Goal: Transaction & Acquisition: Purchase product/service

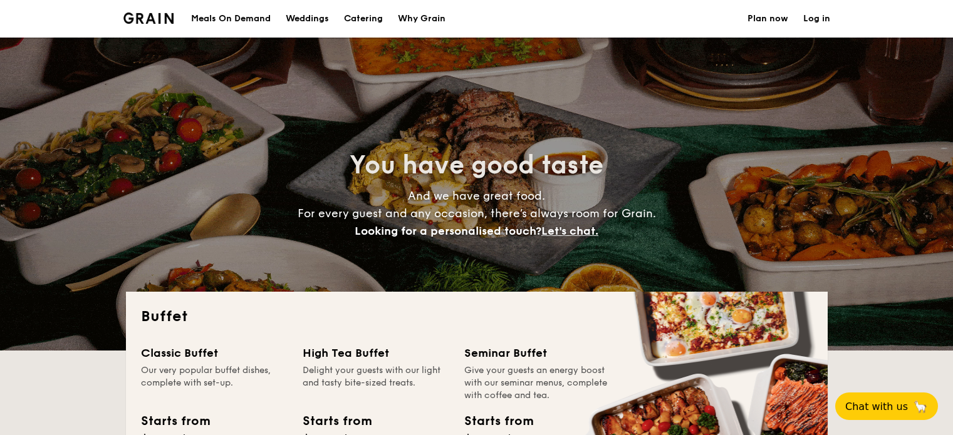
select select
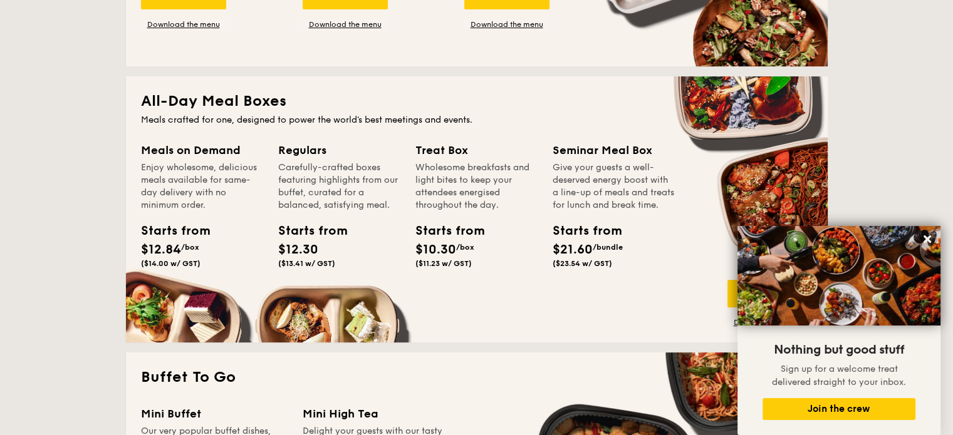
scroll to position [438, 0]
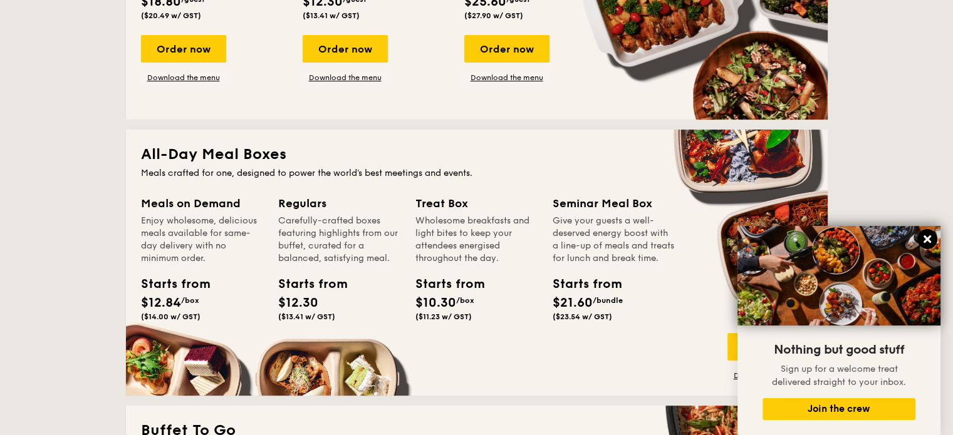
click at [926, 237] on icon at bounding box center [926, 239] width 11 height 11
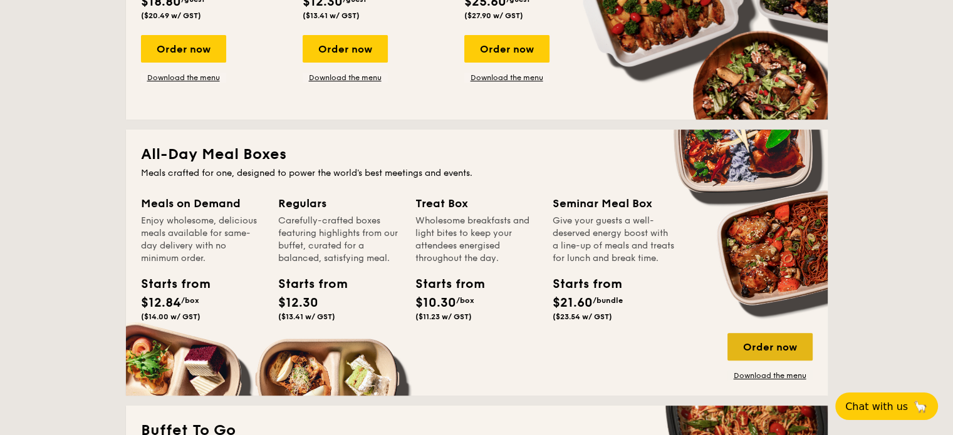
click at [764, 344] on div "Order now" at bounding box center [769, 347] width 85 height 28
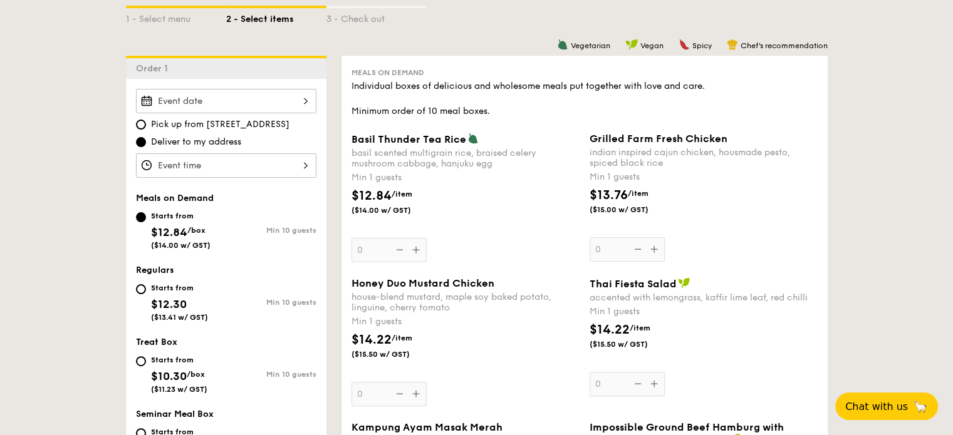
scroll to position [376, 0]
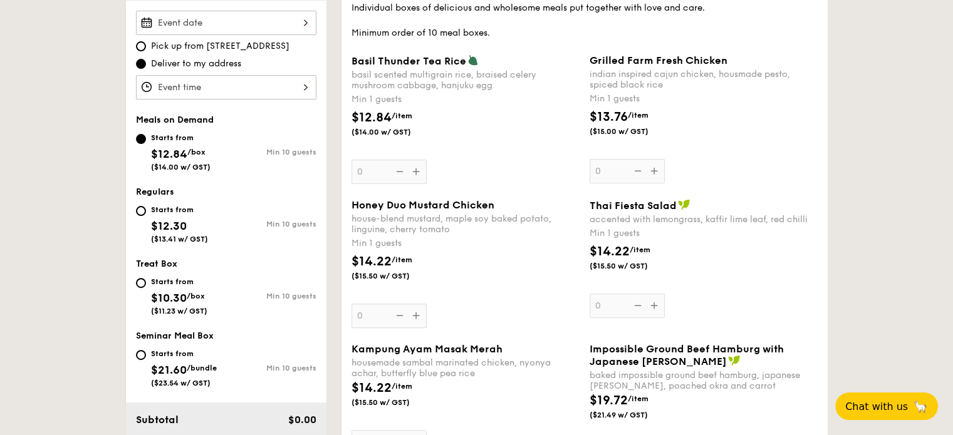
click at [140, 204] on div "Starts from $12.30 ($13.41 w/ GST)" at bounding box center [181, 222] width 90 height 41
click at [140, 206] on input "Starts from $12.30 ($13.41 w/ GST) Min 10 guests" at bounding box center [141, 211] width 10 height 10
radio input "true"
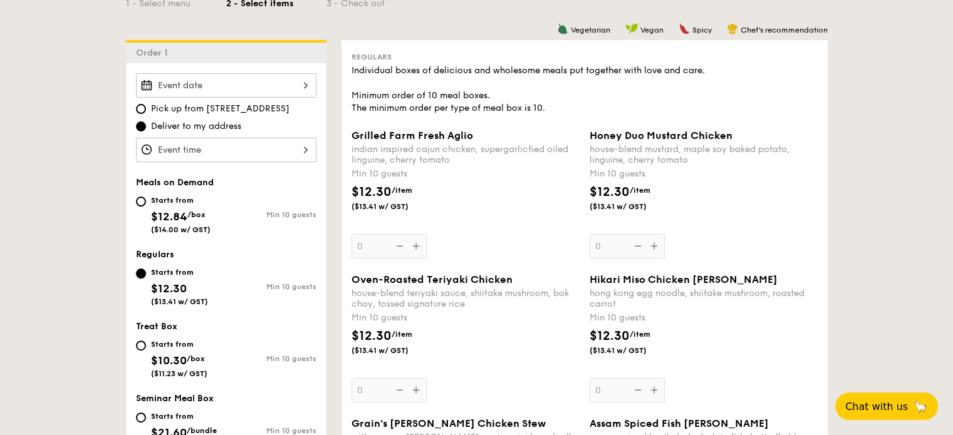
scroll to position [501, 0]
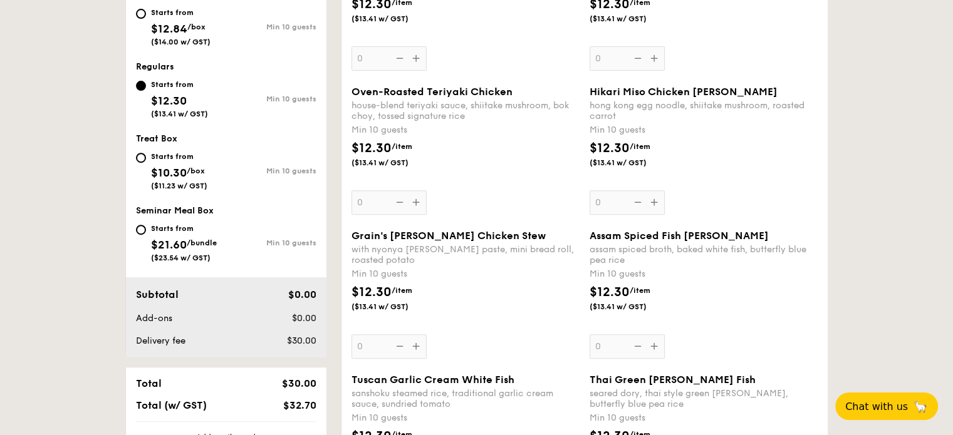
click at [417, 203] on div "Oven-Roasted Teriyaki Chicken house-blend teriyaki sauce, shiitake mushroom, bo…" at bounding box center [465, 150] width 228 height 129
click at [417, 203] on input "0" at bounding box center [388, 202] width 75 height 24
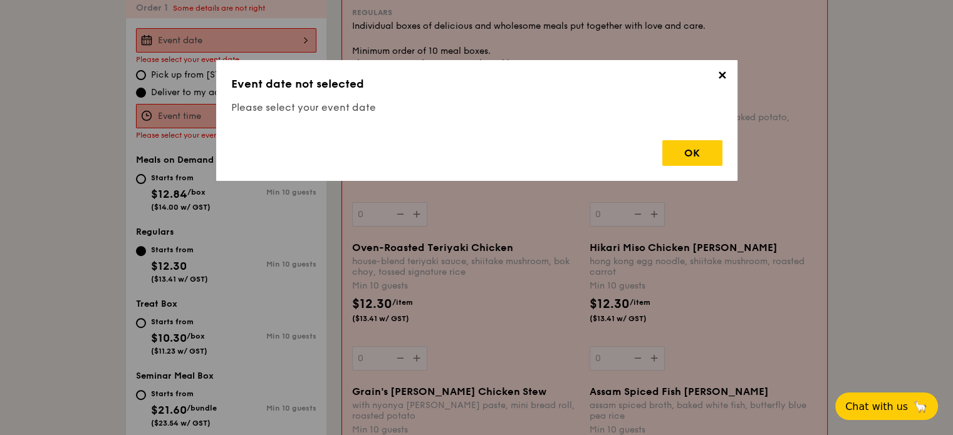
scroll to position [334, 0]
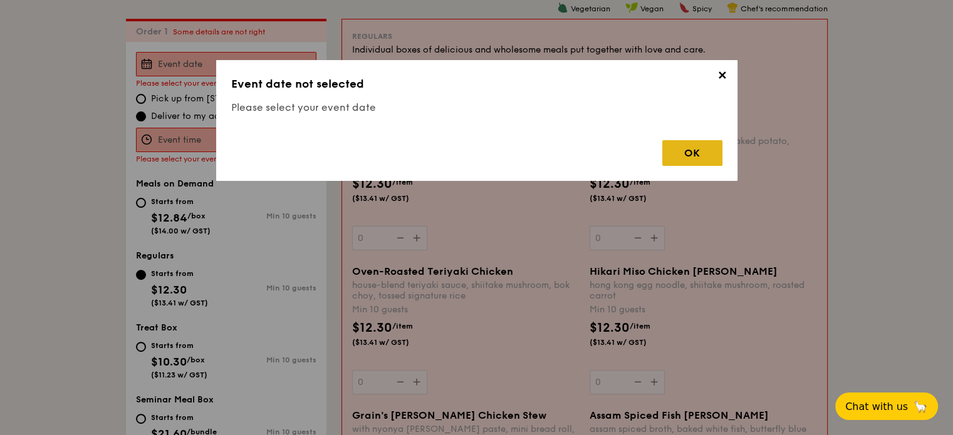
click at [696, 160] on div "OK" at bounding box center [692, 153] width 60 height 26
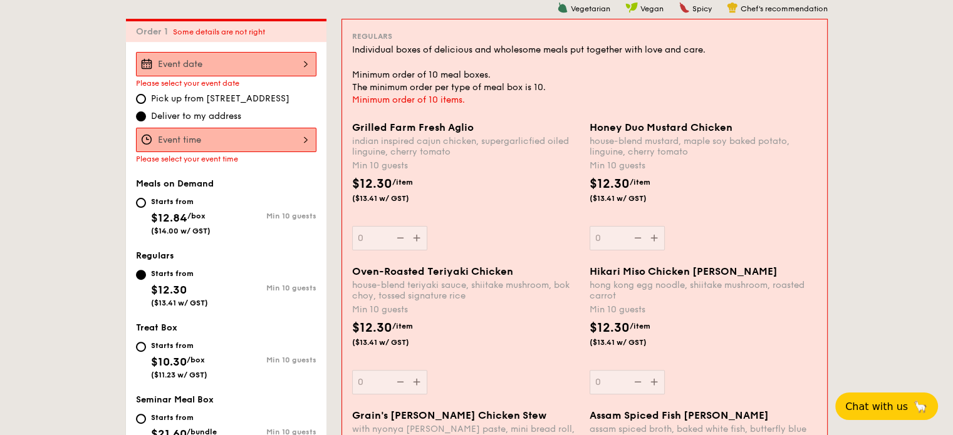
click at [268, 138] on div at bounding box center [226, 140] width 180 height 24
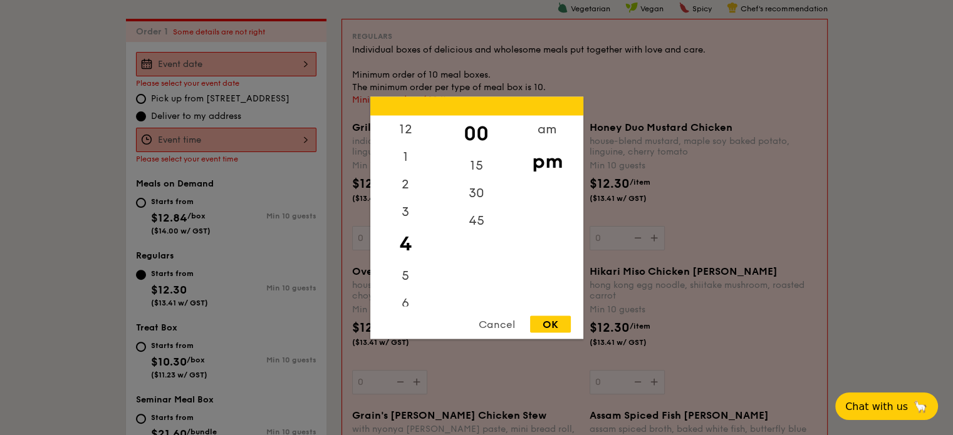
click at [551, 323] on div "OK" at bounding box center [550, 324] width 41 height 17
type input "4:00PM"
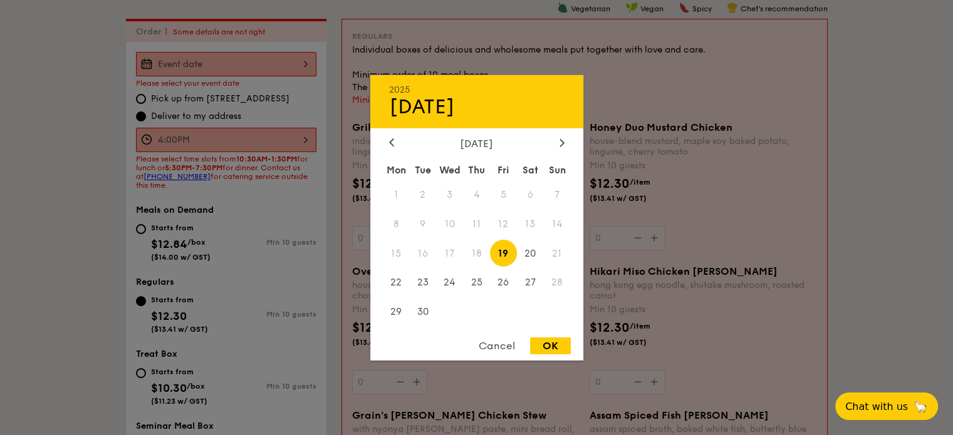
click at [250, 61] on div "2025 Sep [DATE] Tue Wed Thu Fri Sat Sun 1 2 3 4 5 6 7 8 9 10 11 12 13 14 15 16 …" at bounding box center [226, 64] width 180 height 24
click at [534, 247] on span "20" at bounding box center [530, 253] width 27 height 27
click at [552, 348] on div "OK" at bounding box center [550, 346] width 41 height 17
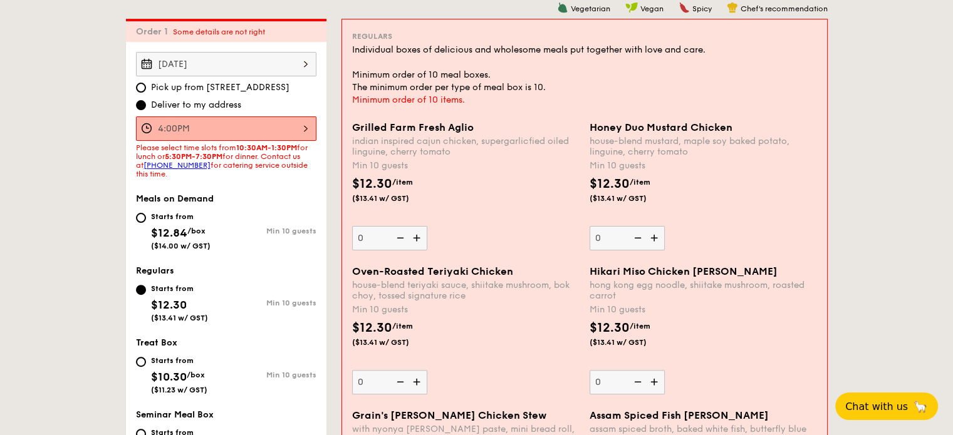
click at [304, 67] on div "[DATE]" at bounding box center [226, 64] width 180 height 24
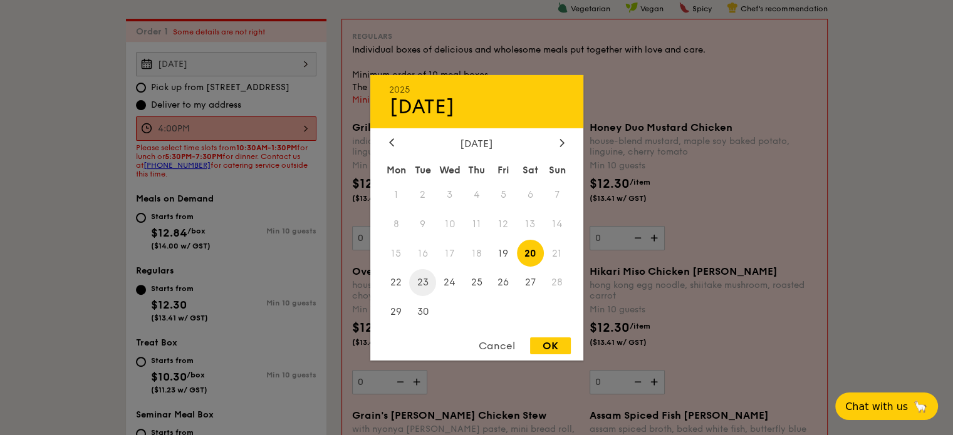
click at [420, 291] on span "23" at bounding box center [422, 282] width 27 height 27
click at [556, 349] on div "OK" at bounding box center [550, 346] width 41 height 17
type input "[DATE]"
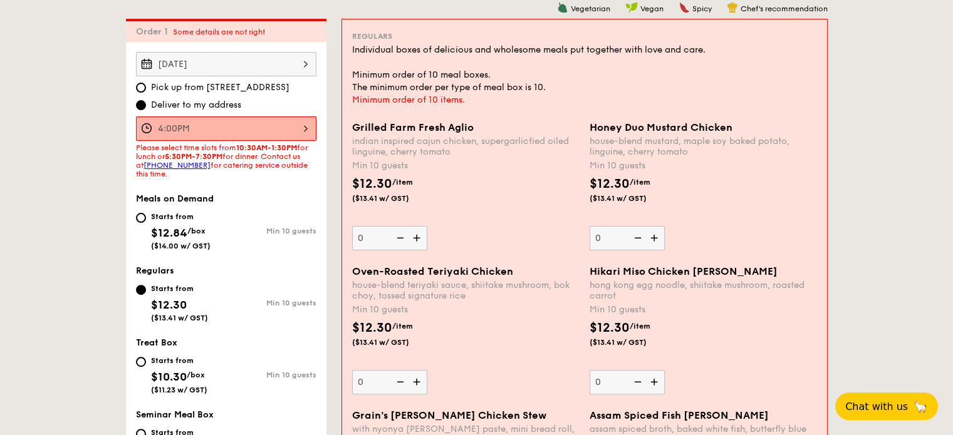
click at [303, 128] on div "4:00PM" at bounding box center [226, 128] width 180 height 24
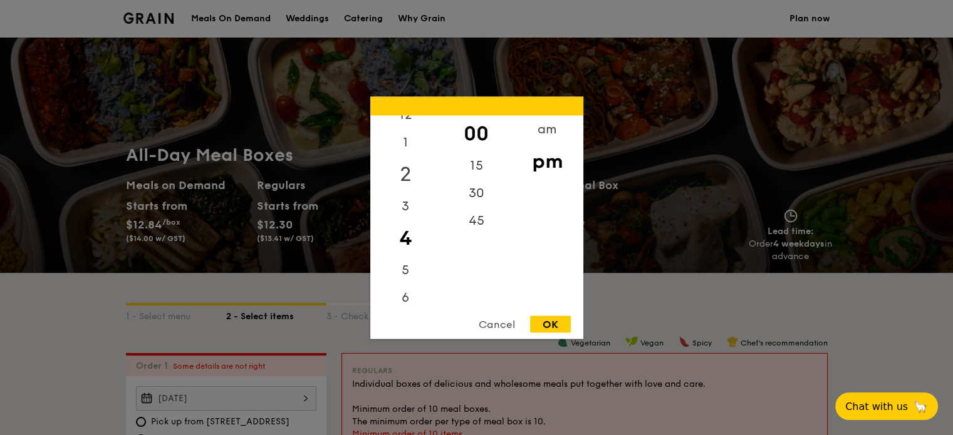
scroll to position [0, 0]
drag, startPoint x: 410, startPoint y: 157, endPoint x: 428, endPoint y: 170, distance: 22.6
click at [411, 158] on div "1" at bounding box center [405, 161] width 71 height 36
click at [475, 165] on div "15" at bounding box center [476, 170] width 71 height 36
click at [555, 321] on div "OK" at bounding box center [550, 324] width 41 height 17
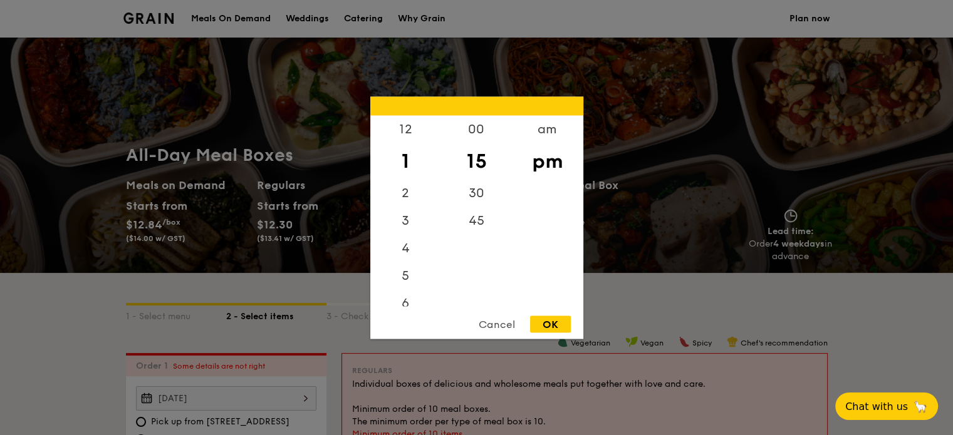
type input "1:15PM"
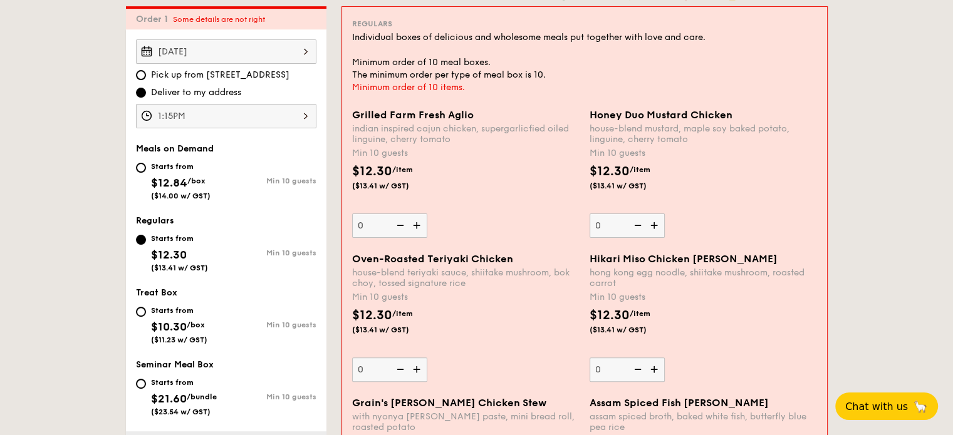
scroll to position [376, 0]
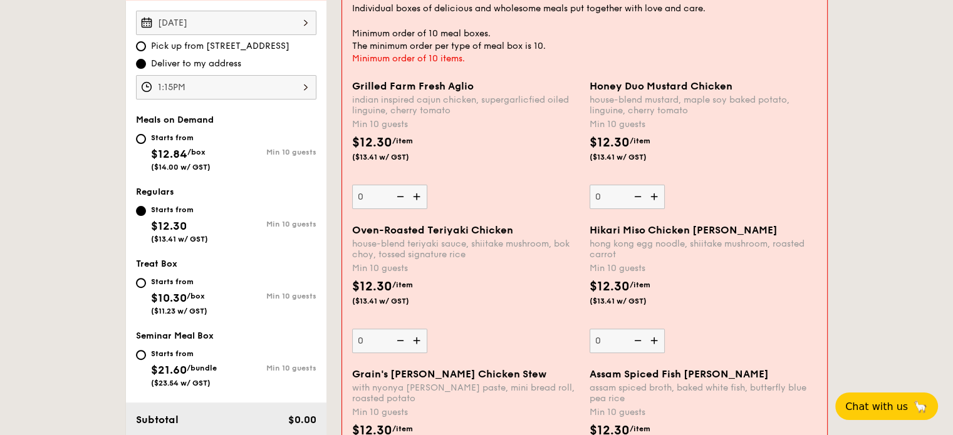
click at [418, 343] on img at bounding box center [417, 341] width 19 height 24
click at [418, 343] on input "0" at bounding box center [389, 341] width 75 height 24
type input "10"
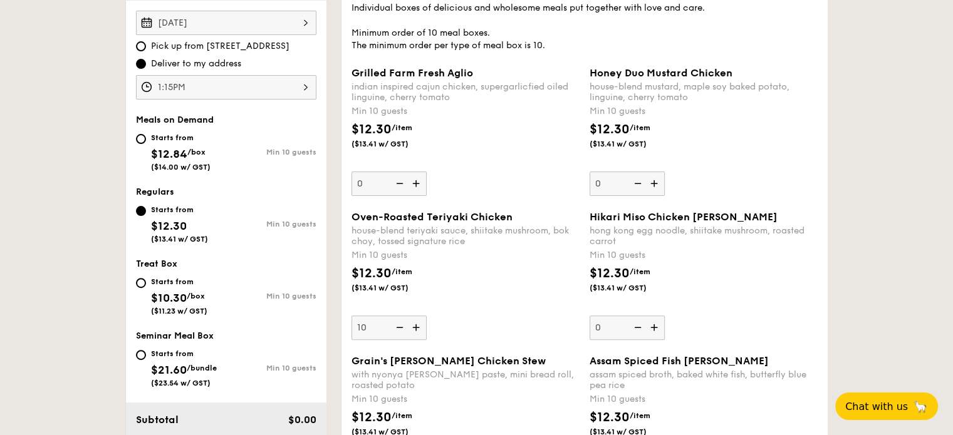
click at [418, 343] on div "Oven-Roasted Teriyaki Chicken house-blend teriyaki sauce, shiitake mushroom, bo…" at bounding box center [584, 283] width 476 height 144
click at [520, 313] on div "Oven-Roasted Teriyaki Chicken house-blend teriyaki sauce, shiitake mushroom, bo…" at bounding box center [465, 275] width 228 height 129
click at [427, 316] on input "10" at bounding box center [388, 328] width 75 height 24
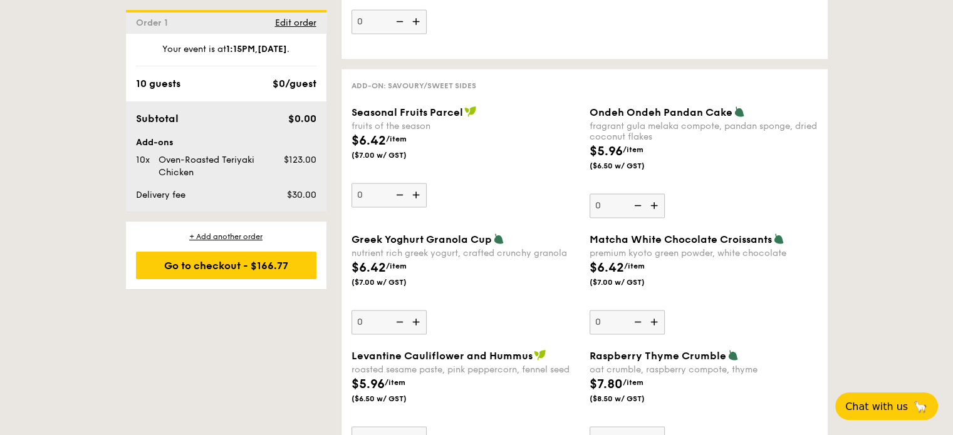
scroll to position [1879, 0]
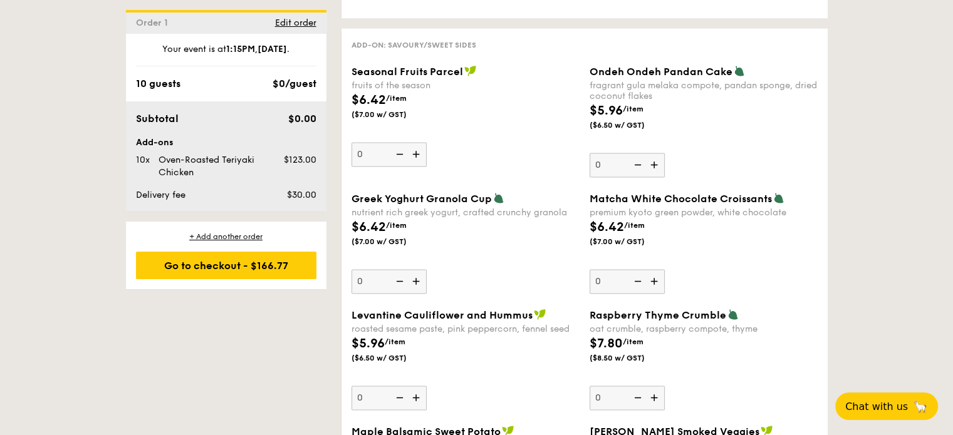
click at [656, 162] on img at bounding box center [655, 165] width 19 height 24
click at [656, 162] on input "0" at bounding box center [626, 165] width 75 height 24
type input "1"
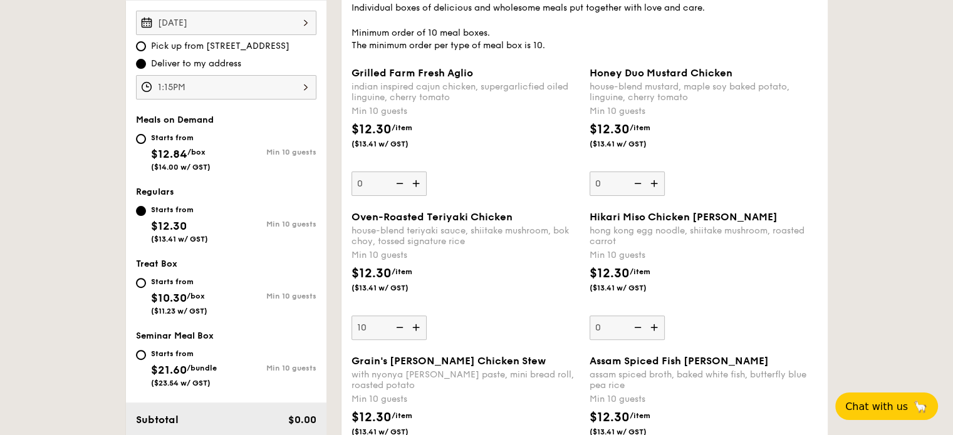
scroll to position [0, 0]
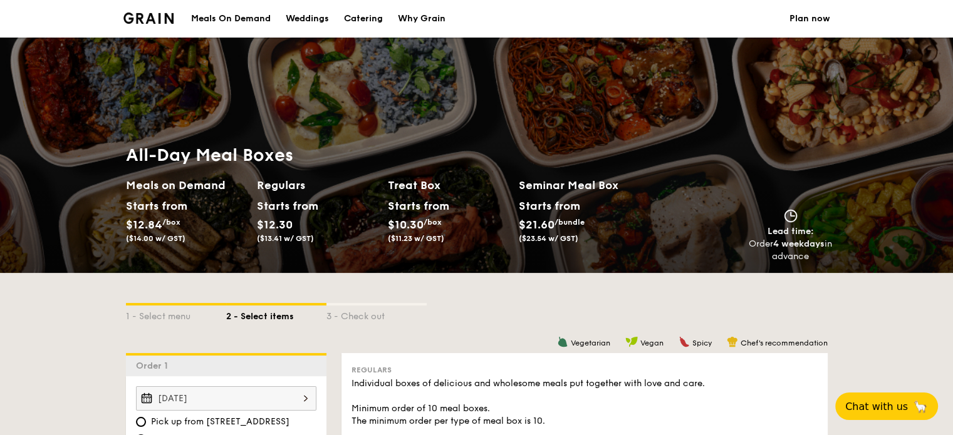
click at [215, 22] on div "Meals On Demand" at bounding box center [231, 19] width 80 height 38
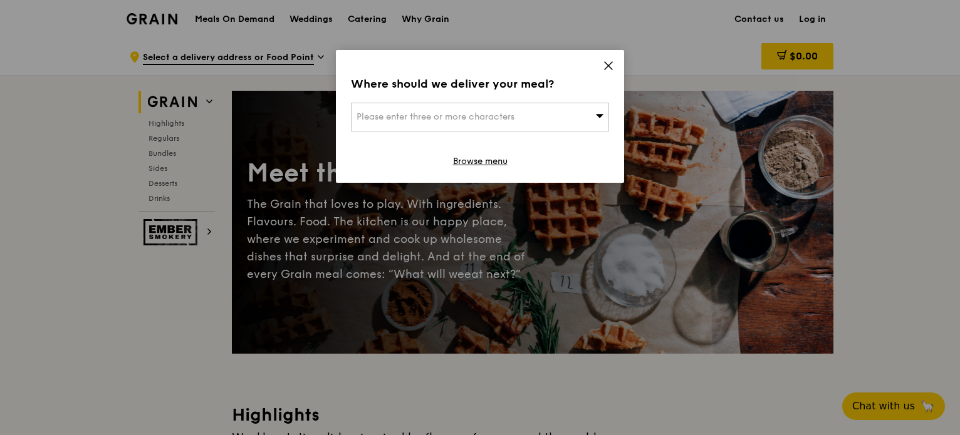
click at [611, 60] on div "Where should we deliver your meal? Please enter three or more characters Browse…" at bounding box center [480, 116] width 288 height 133
click at [609, 66] on icon at bounding box center [608, 66] width 8 height 8
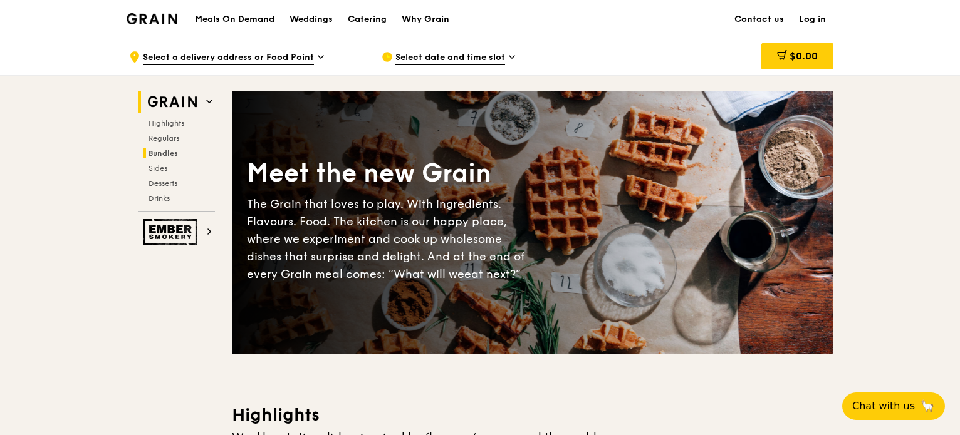
click at [170, 150] on span "Bundles" at bounding box center [162, 153] width 29 height 9
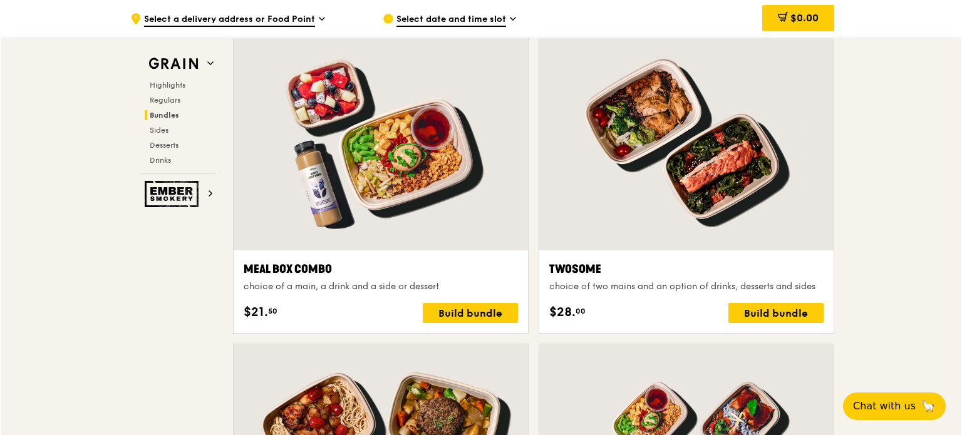
scroll to position [1946, 0]
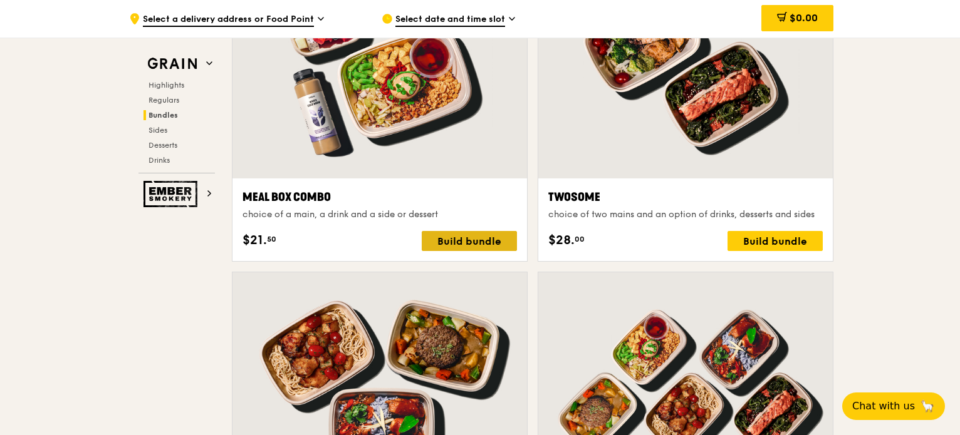
click at [474, 239] on div "Build bundle" at bounding box center [469, 241] width 95 height 20
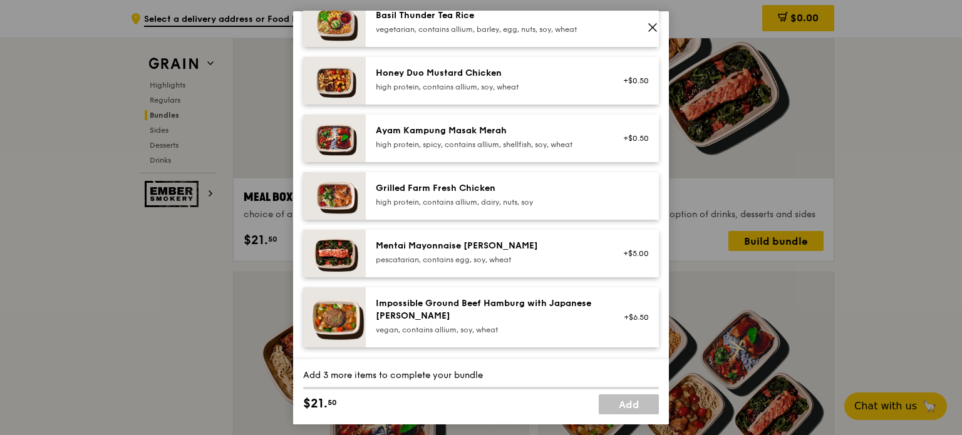
scroll to position [313, 0]
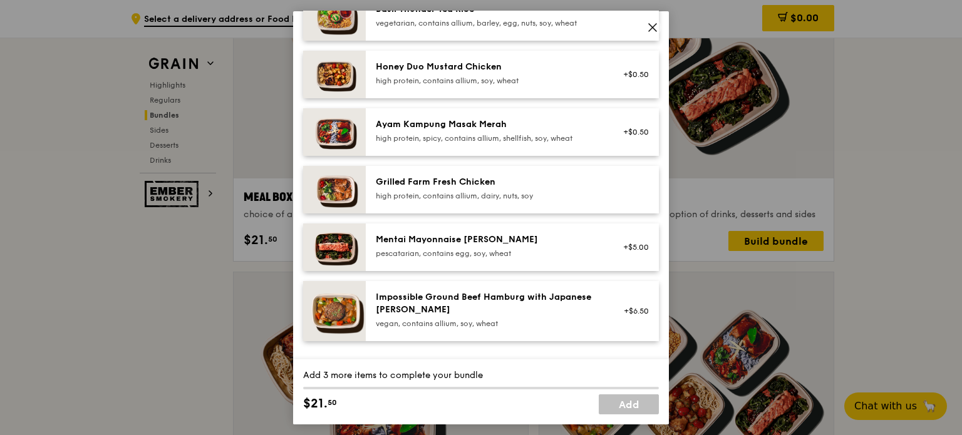
click at [635, 245] on div "+$5.00" at bounding box center [632, 247] width 33 height 10
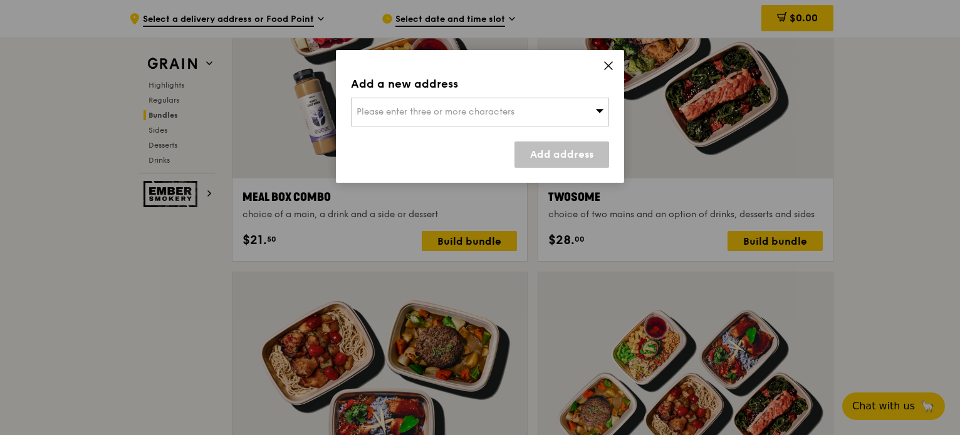
click at [602, 110] on icon at bounding box center [600, 111] width 8 height 4
click at [406, 135] on li "Please enter 3 or more characters" at bounding box center [479, 137] width 257 height 23
click at [509, 103] on input "search" at bounding box center [479, 112] width 257 height 28
type input "2"
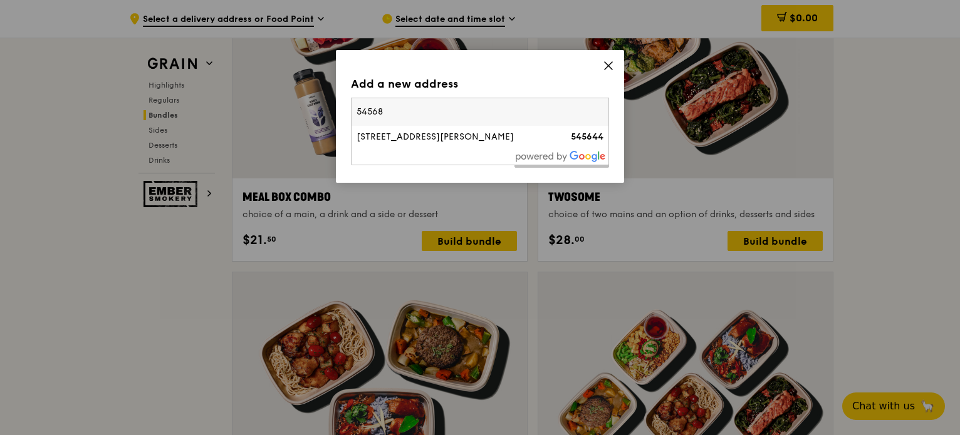
type input "545688"
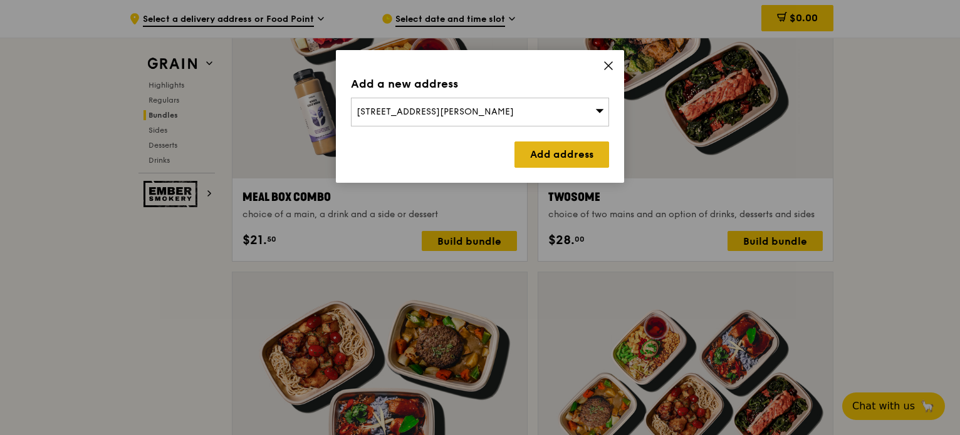
click at [598, 158] on link "Add address" at bounding box center [561, 155] width 95 height 26
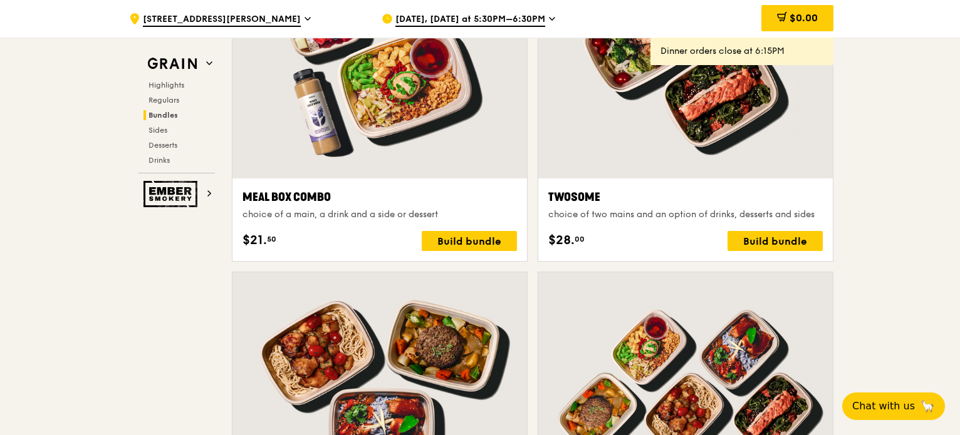
click at [446, 229] on div "Meal Box Combo choice of a main, a drink and a side or dessert $21. 50 Build bu…" at bounding box center [379, 220] width 274 height 63
click at [450, 239] on div "Build bundle" at bounding box center [469, 241] width 95 height 20
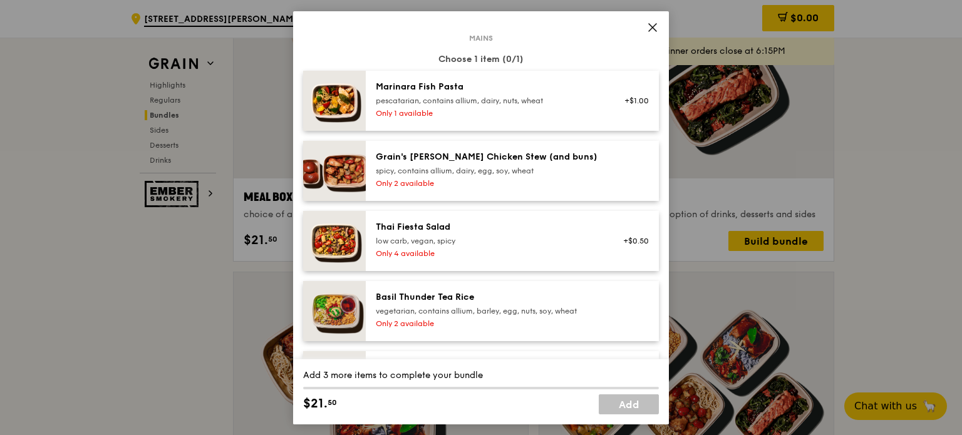
scroll to position [251, 0]
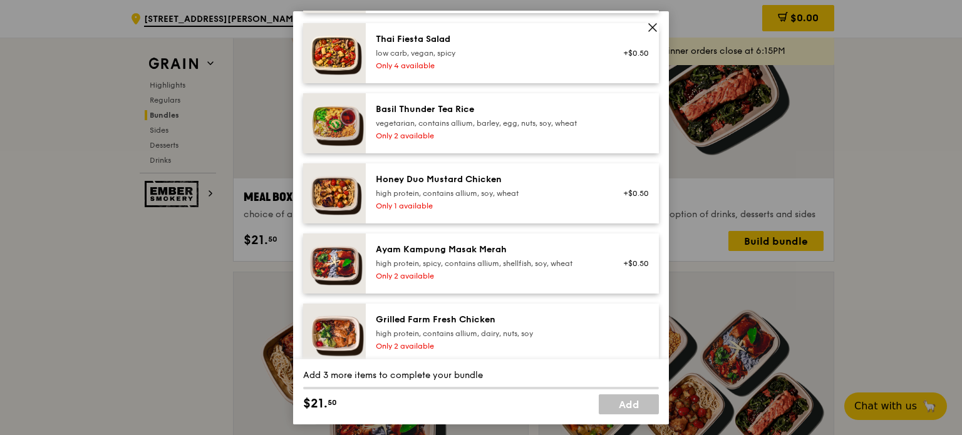
click at [424, 315] on div "Grilled Farm Fresh Chicken" at bounding box center [488, 319] width 225 height 13
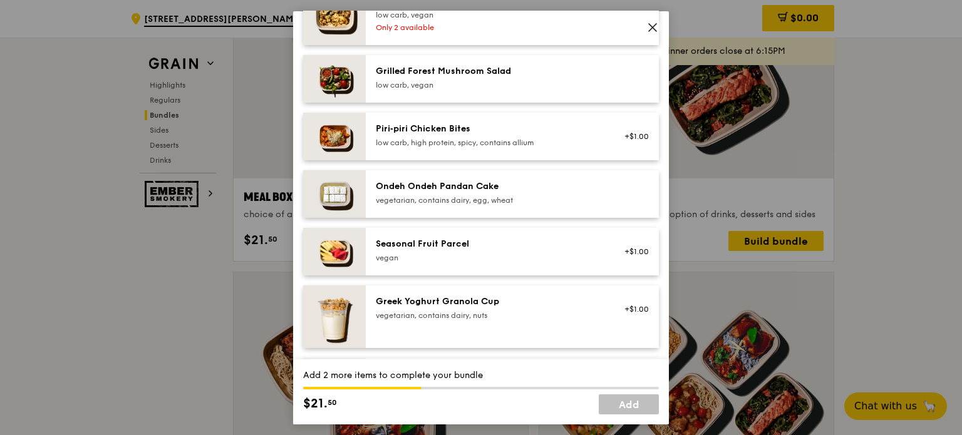
scroll to position [1002, 0]
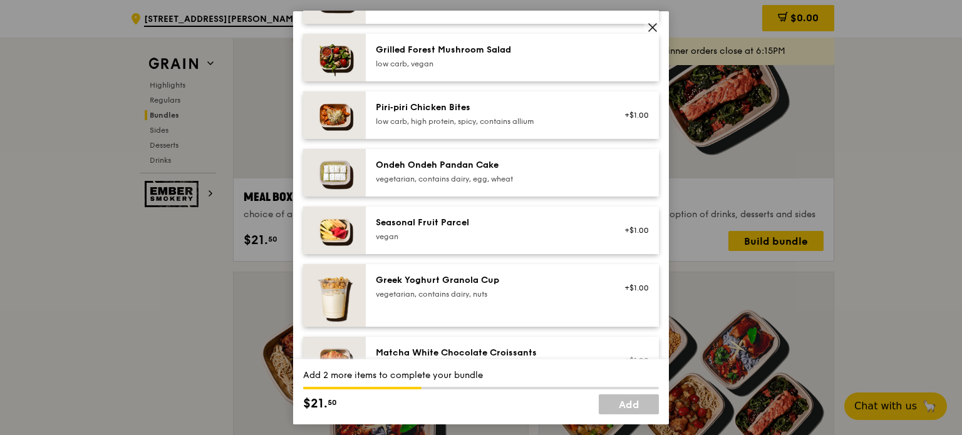
click at [448, 165] on div "Ondeh Ondeh Pandan Cake" at bounding box center [488, 164] width 225 height 13
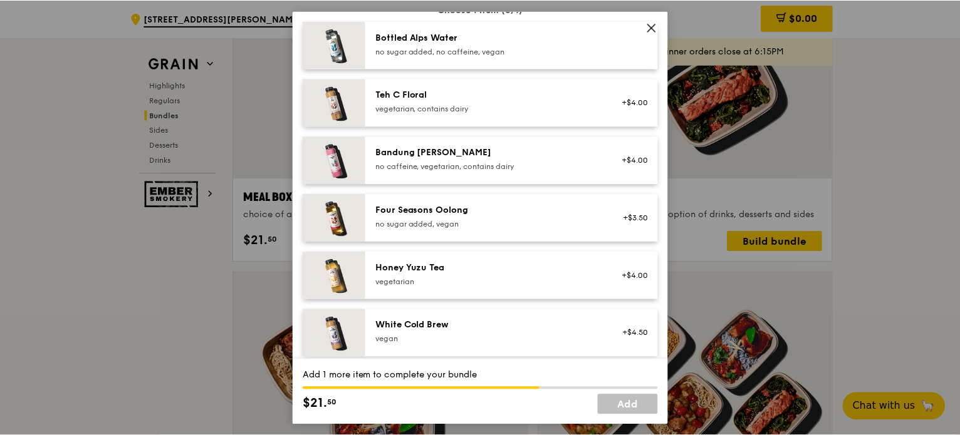
scroll to position [1503, 0]
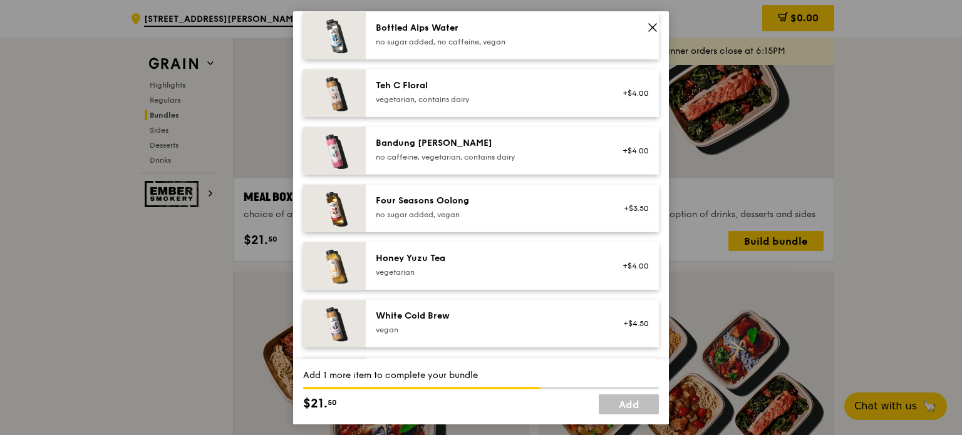
click at [406, 272] on div "vegetarian" at bounding box center [488, 272] width 225 height 10
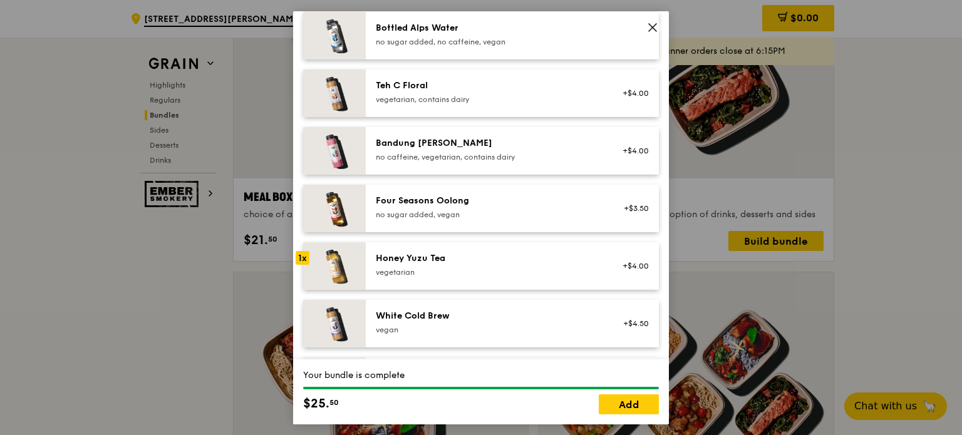
click at [648, 34] on span at bounding box center [652, 29] width 11 height 14
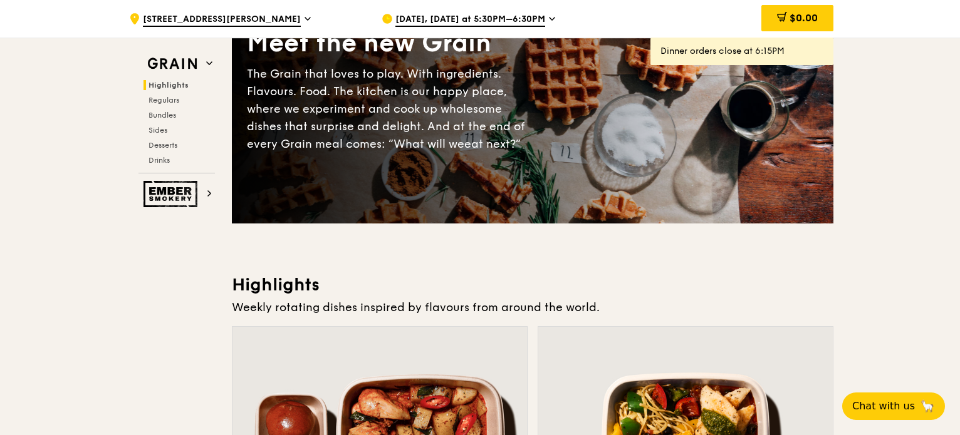
scroll to position [0, 0]
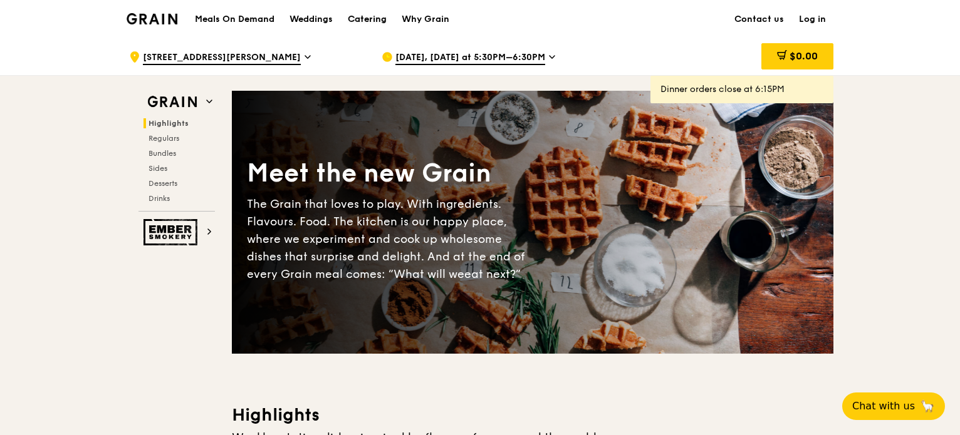
click at [348, 19] on link "Catering" at bounding box center [367, 20] width 54 height 38
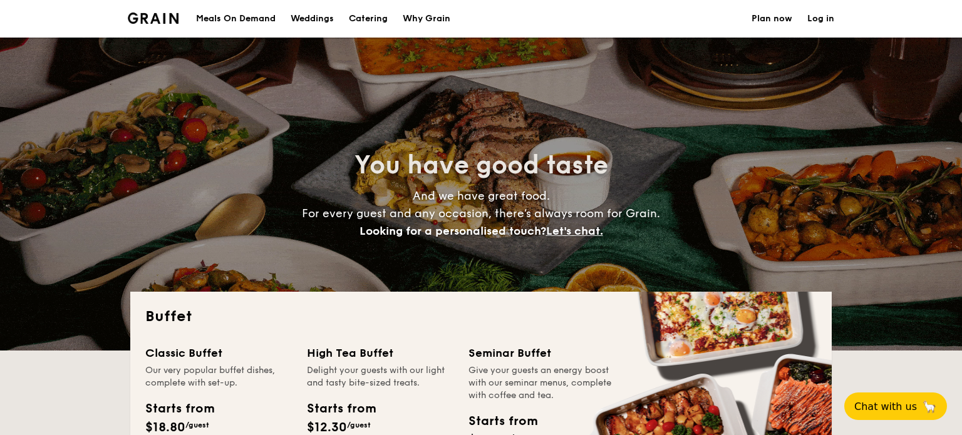
select select
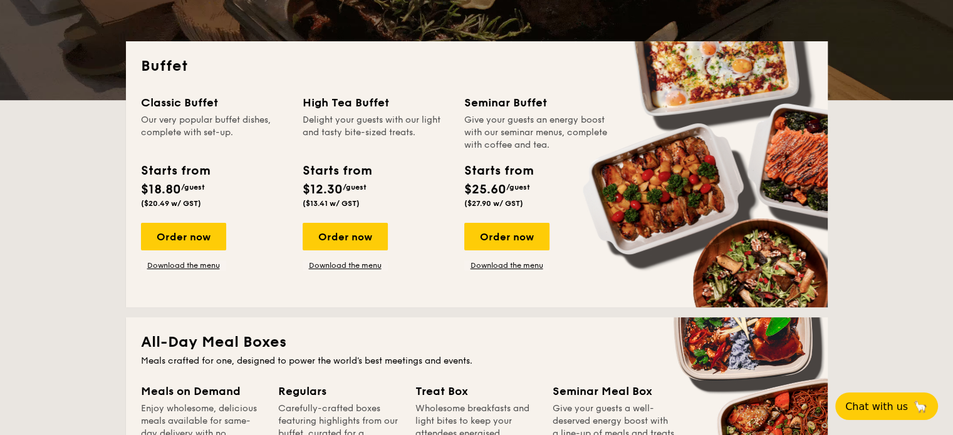
scroll to position [501, 0]
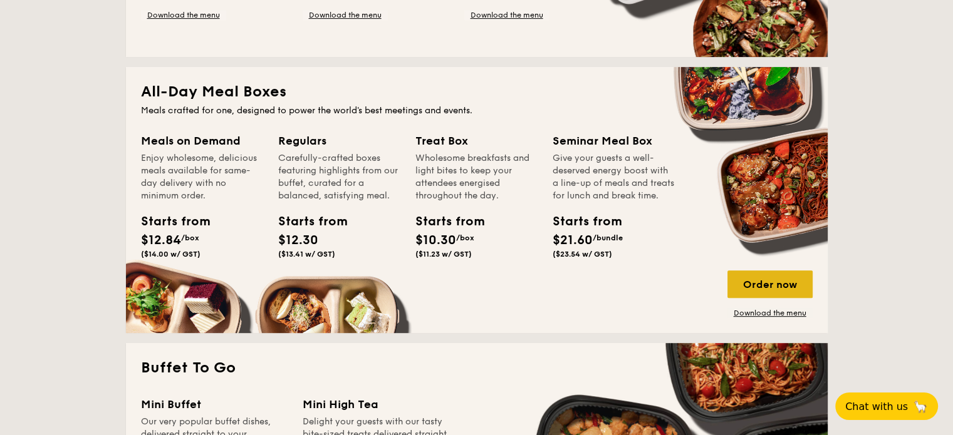
click at [764, 280] on div "Order now" at bounding box center [769, 285] width 85 height 28
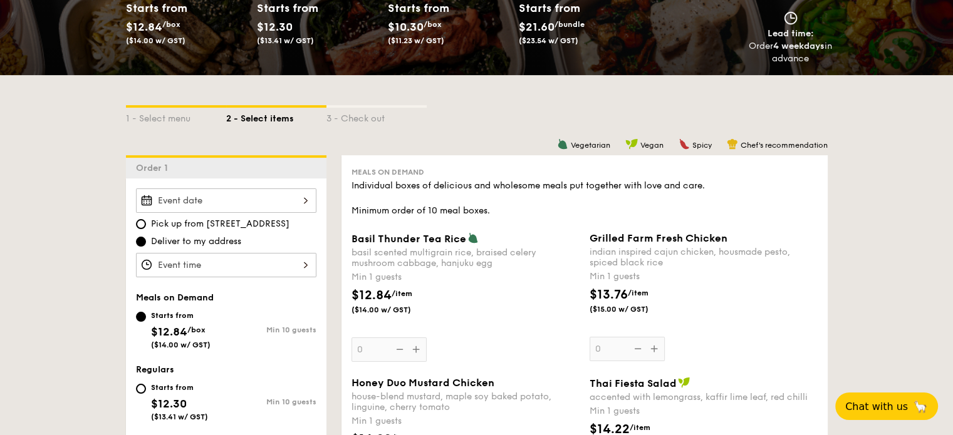
scroll to position [313, 0]
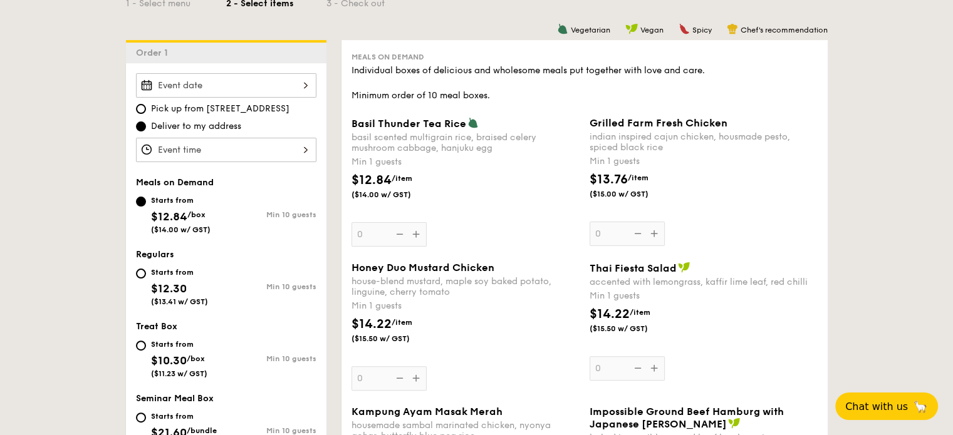
click at [306, 85] on div at bounding box center [226, 85] width 180 height 24
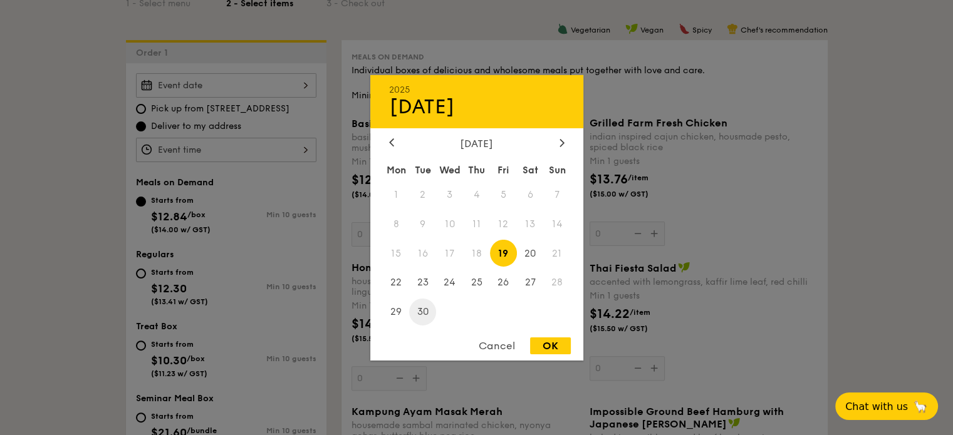
click at [425, 308] on span "30" at bounding box center [422, 312] width 27 height 27
click at [520, 340] on div "Cancel" at bounding box center [496, 346] width 61 height 17
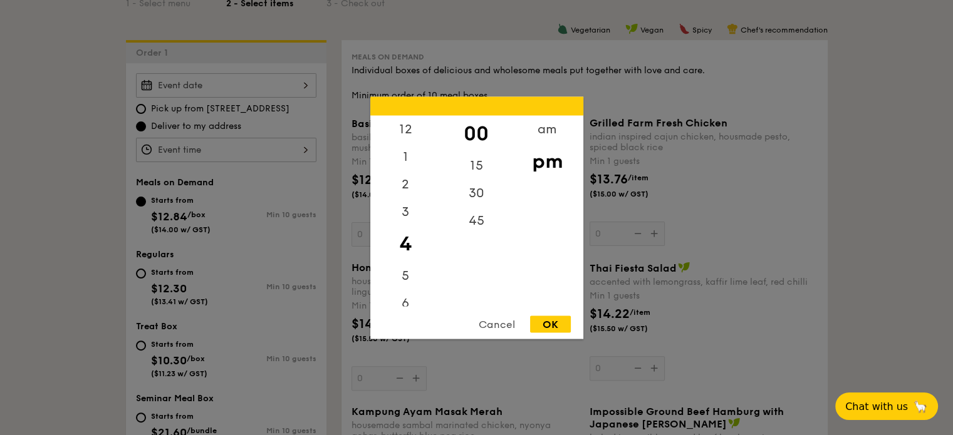
click at [302, 146] on div "12 1 2 3 4 5 6 7 8 9 10 11 00 15 30 45 am pm Cancel OK" at bounding box center [226, 150] width 180 height 24
click at [403, 272] on div "5" at bounding box center [405, 280] width 71 height 36
click at [555, 329] on div "OK" at bounding box center [550, 324] width 41 height 17
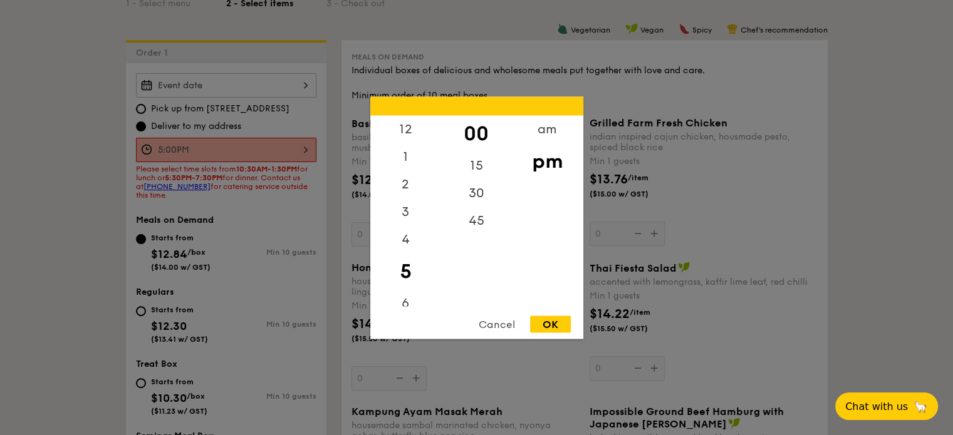
click at [286, 141] on div "5:00PM 12 1 2 3 4 5 6 7 8 9 10 11 00 15 30 45 am pm Cancel OK" at bounding box center [226, 150] width 180 height 24
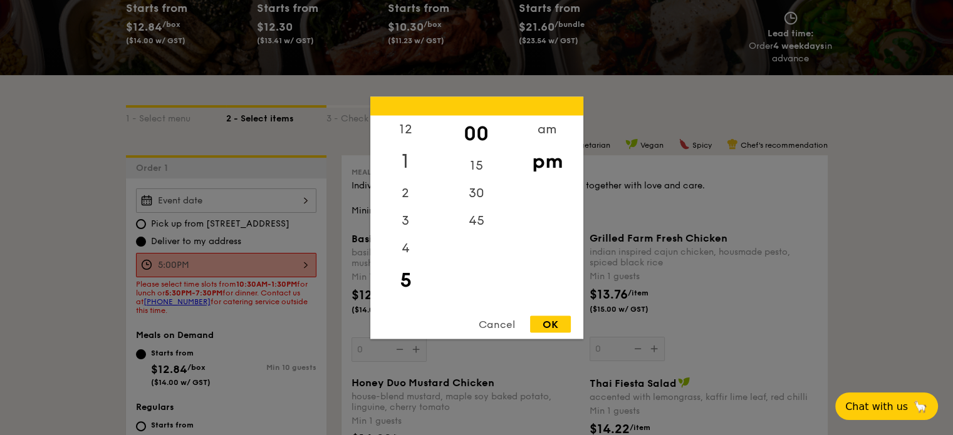
scroll to position [125, 0]
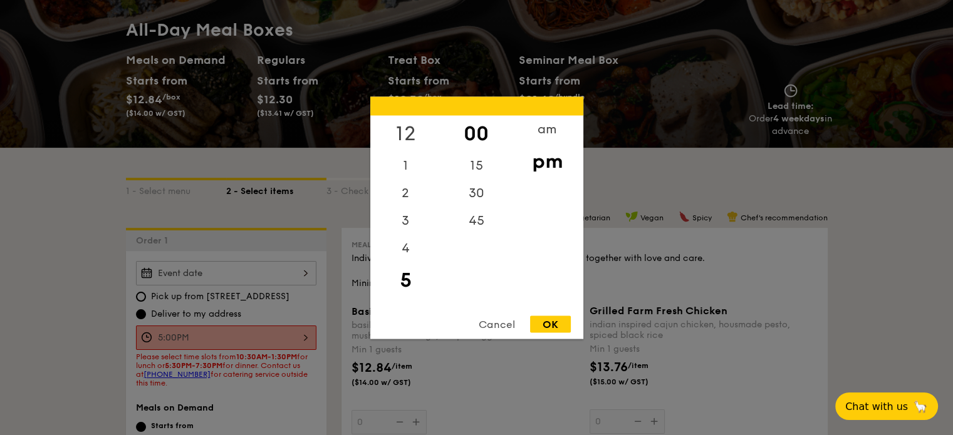
click at [408, 133] on div "12" at bounding box center [405, 133] width 71 height 36
click at [543, 328] on div "OK" at bounding box center [550, 324] width 41 height 17
type input "12:00PM"
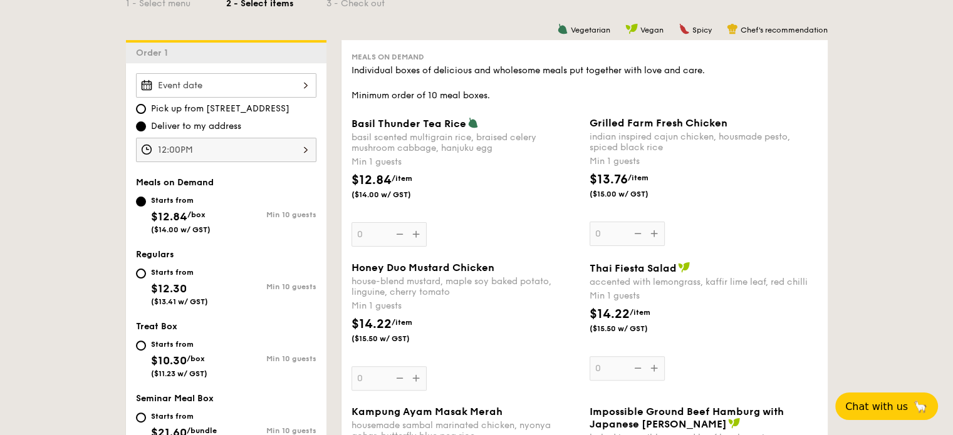
scroll to position [438, 0]
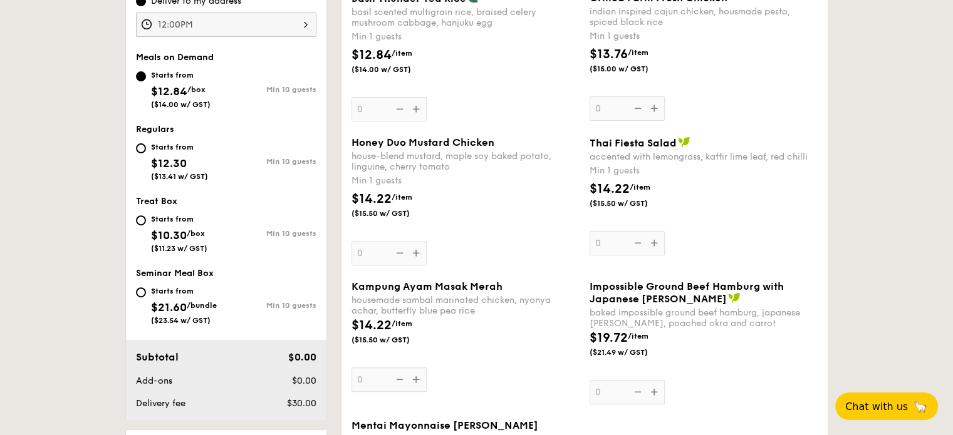
click at [148, 290] on div "Starts from $21.60 /bundle ($23.54 w/ GST)" at bounding box center [181, 304] width 90 height 41
click at [146, 290] on input "Starts from $21.60 /bundle ($23.54 w/ GST) Min 10 guests" at bounding box center [141, 292] width 10 height 10
radio input "true"
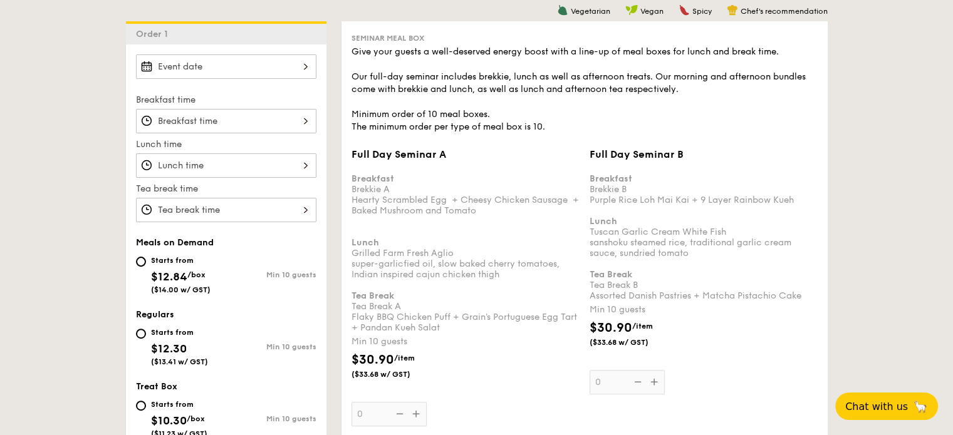
scroll to position [376, 0]
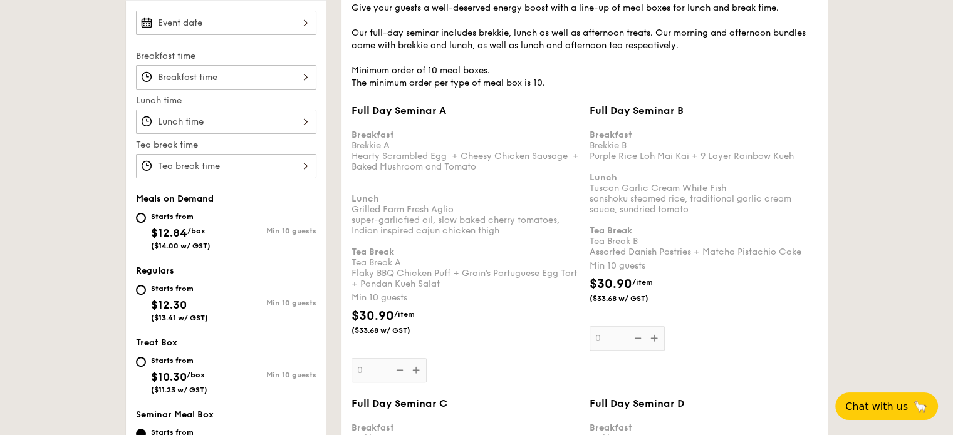
click at [421, 366] on div "Full Day Seminar A Breakfast Brekkie A Hearty Scrambled Egg  + Cheesy Chicken S…" at bounding box center [465, 244] width 228 height 278
click at [421, 366] on input "0" at bounding box center [388, 370] width 75 height 24
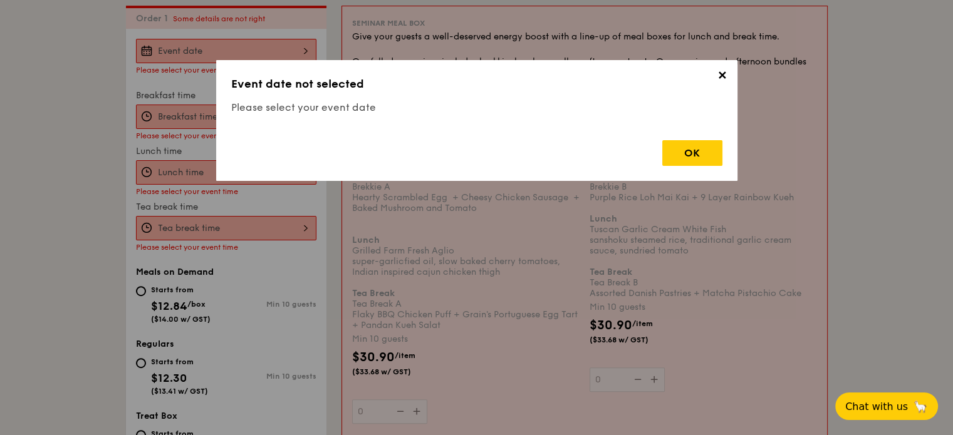
scroll to position [334, 0]
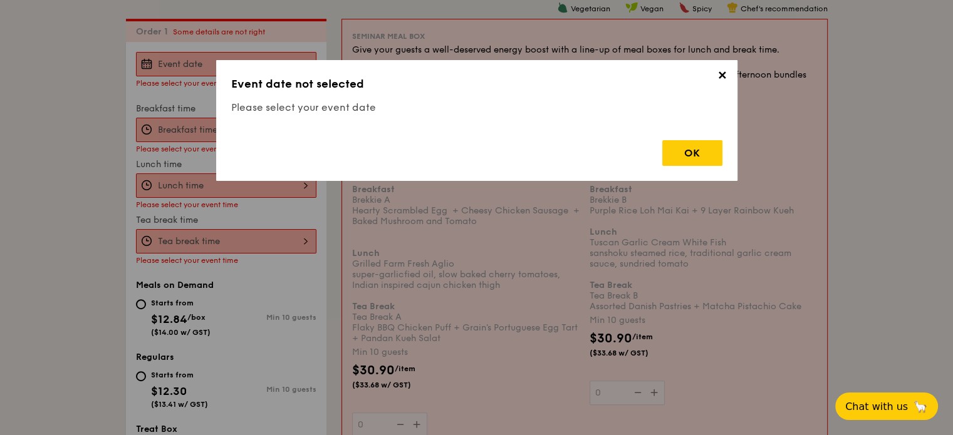
click at [735, 68] on div "✕ Event date not selected Please select your event date OK" at bounding box center [476, 120] width 521 height 121
click at [723, 70] on span "✕" at bounding box center [722, 78] width 18 height 18
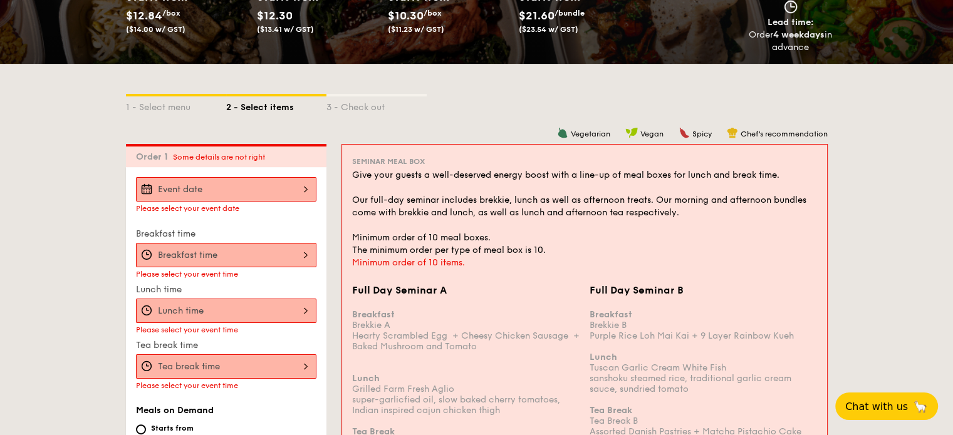
scroll to position [397, 0]
